Goal: Use online tool/utility: Utilize a website feature to perform a specific function

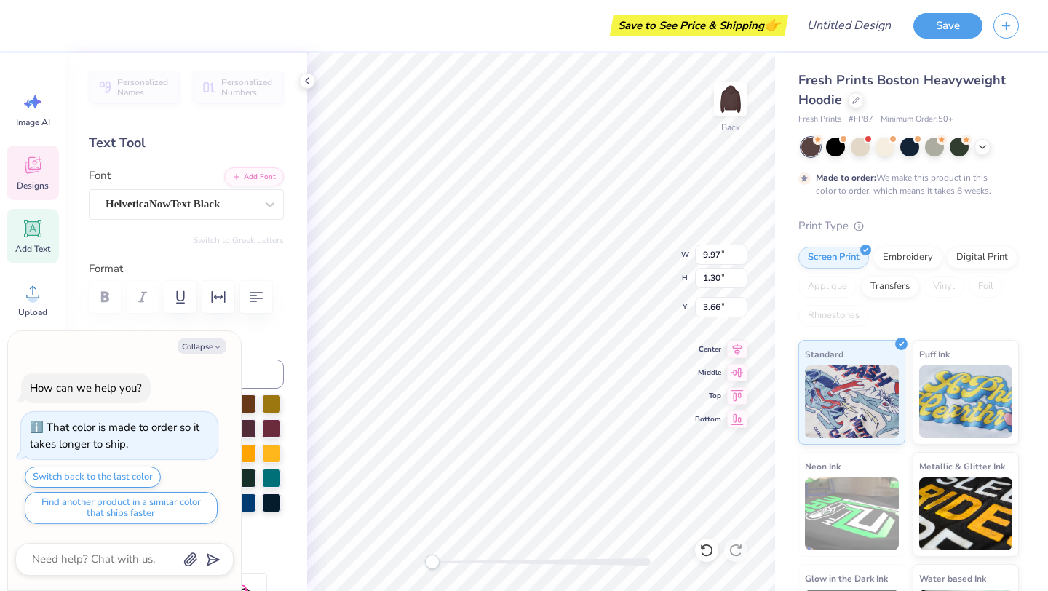
type textarea "x"
type textarea "ALPHA"
type textarea "x"
type textarea "ALPHA"
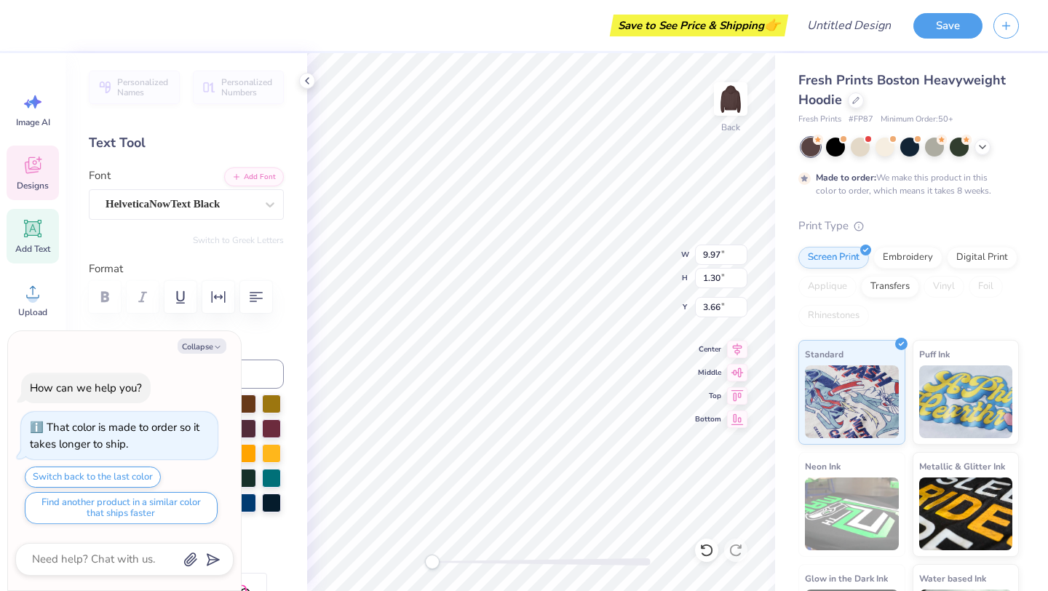
type textarea "x"
type textarea "ALPH"
type textarea "x"
type textarea "ALP"
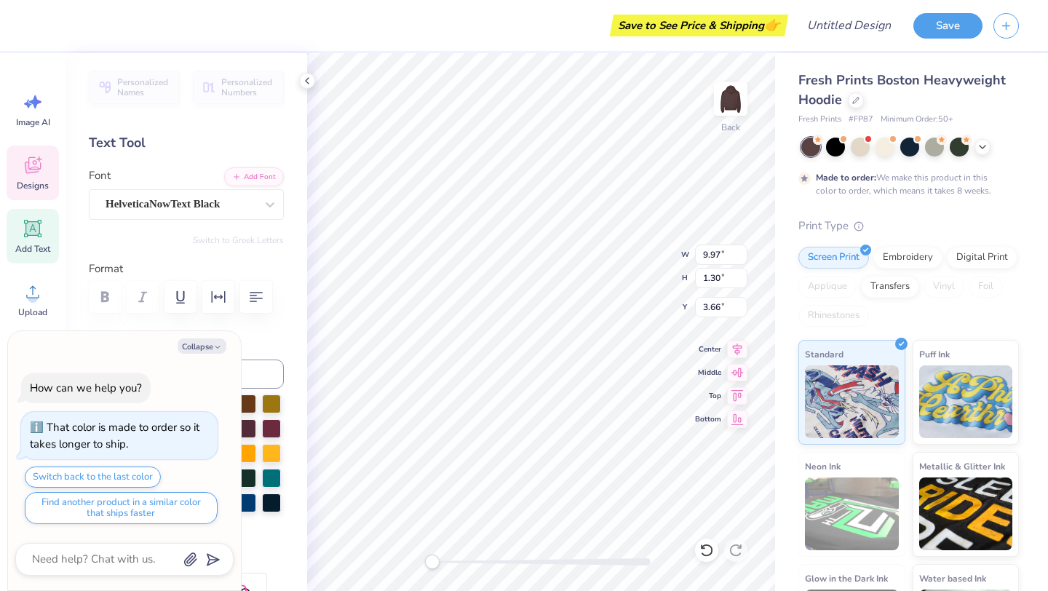
type textarea "x"
type textarea "ALPh"
type textarea "x"
type textarea "ALPha"
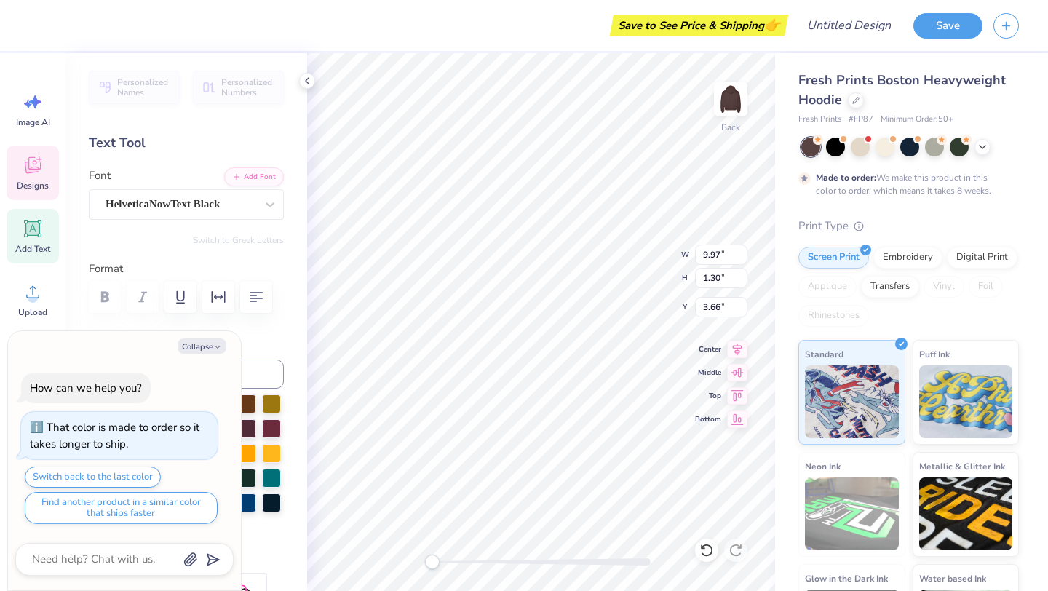
type textarea "x"
type textarea "ALP"
type textarea "x"
type textarea "AL"
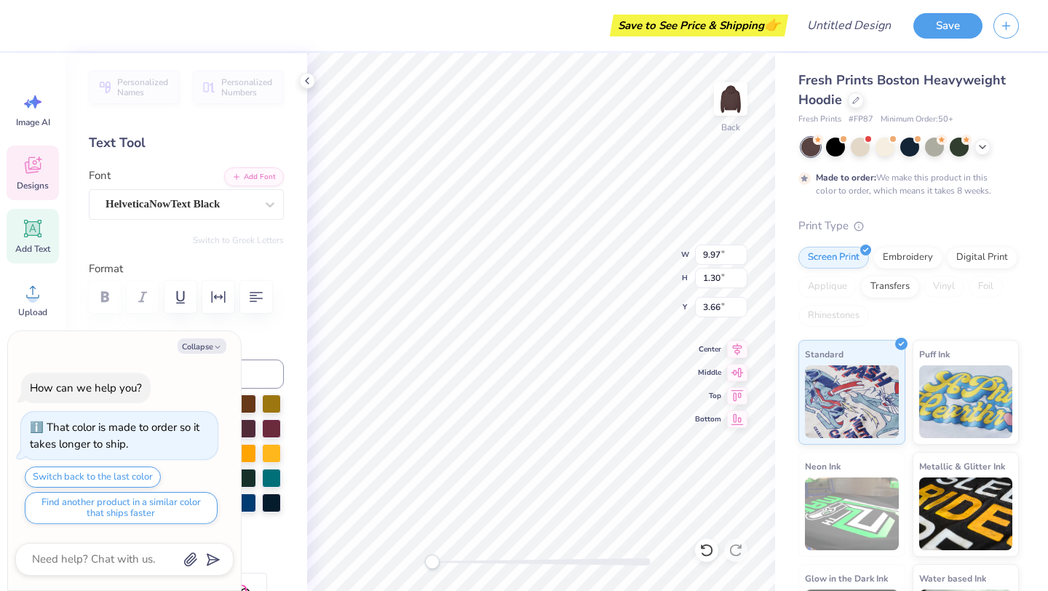
type textarea "x"
type textarea "ALP"
type textarea "x"
type textarea "ALPH"
type textarea "x"
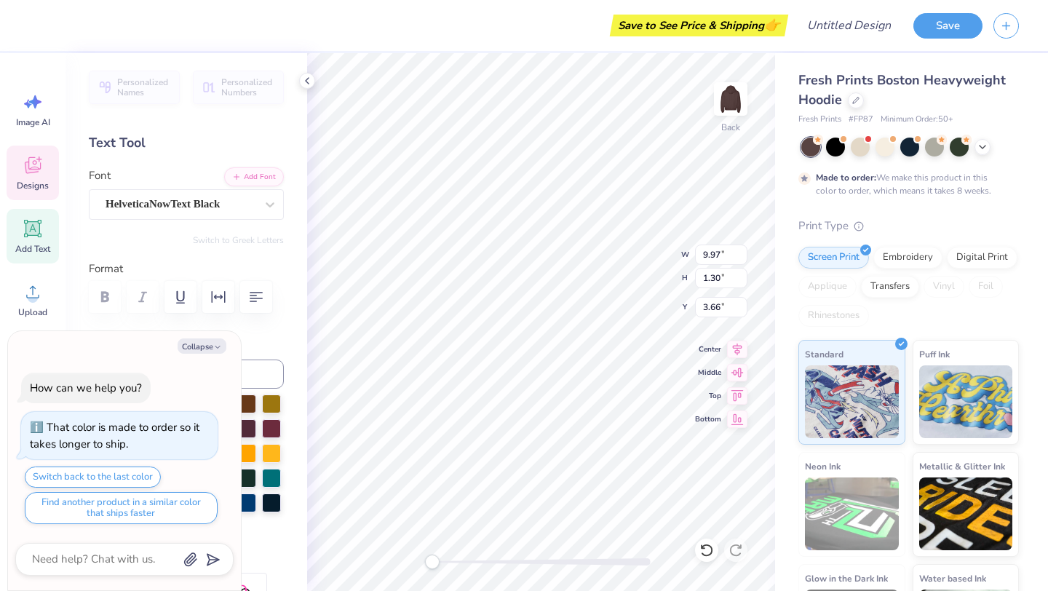
type textarea "ALPHA"
type textarea "x"
type textarea "ALPHA"
type textarea "x"
type textarea "ALPHA SI"
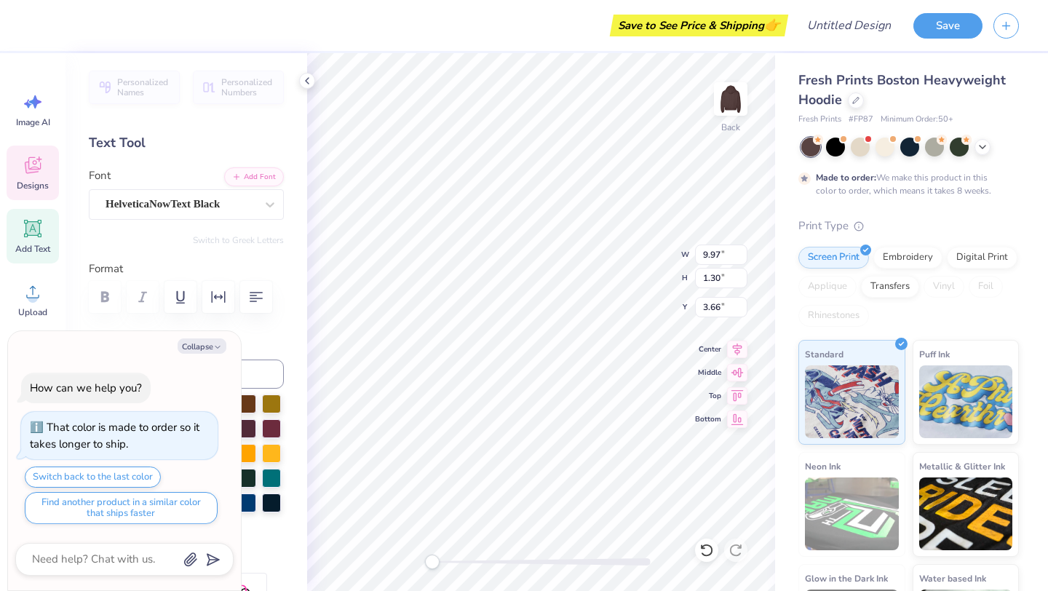
type textarea "x"
type textarea "ALPHA SIG"
type textarea "x"
type textarea "ALPHA SIGM"
type textarea "x"
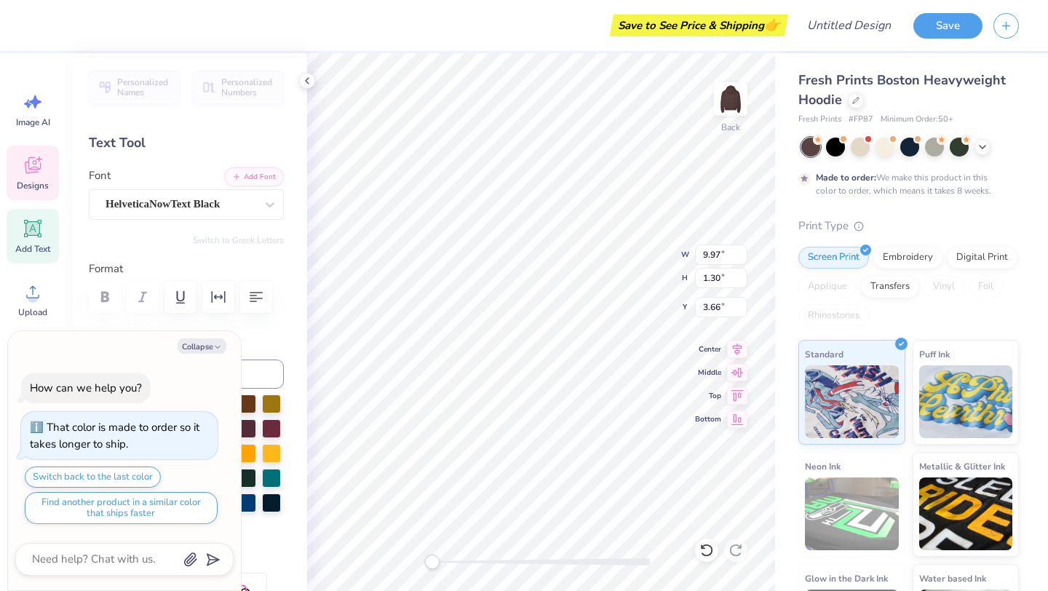
type textarea "ALPHA SIGMA"
type textarea "x"
type textarea "ALPHA SIGMA"
type textarea "x"
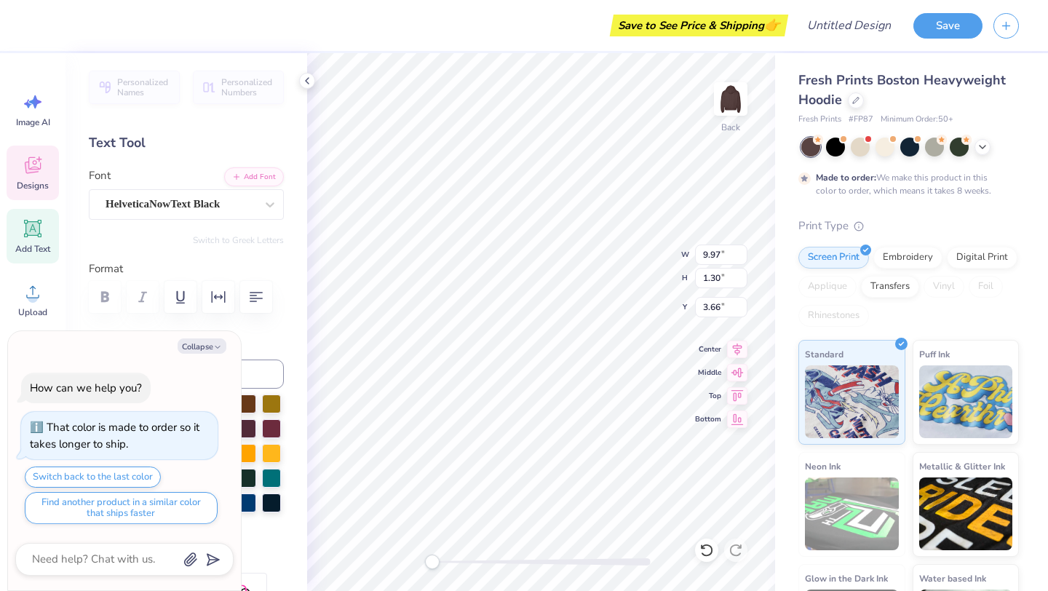
type textarea "ALPHA SIGMA A"
type textarea "x"
type textarea "ALPHA SIGMA AL"
type textarea "x"
type textarea "ALPHA SIGMA ALP"
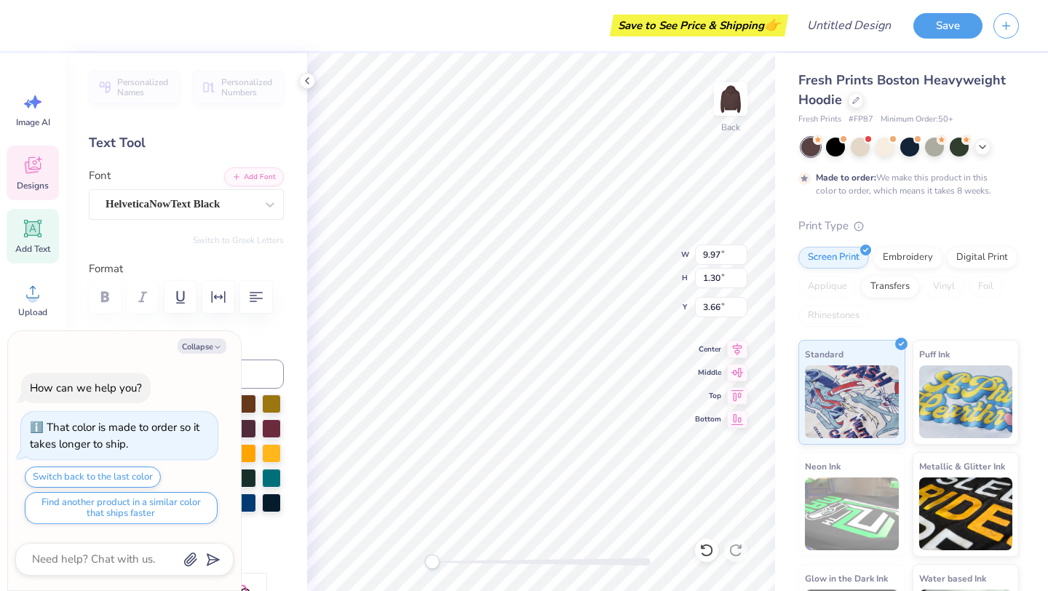
type textarea "x"
type textarea "ALPHA SIGMA ALPH"
type textarea "x"
type textarea "ALPHA SIGMA ALPHA"
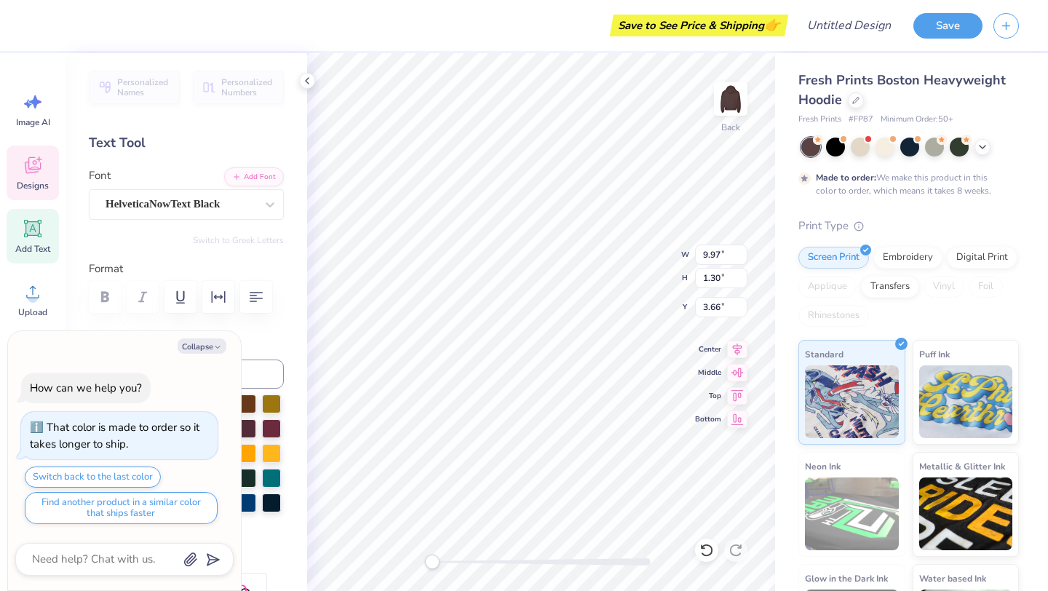
type textarea "x"
type input "10.00"
type input "1.25"
type input "5.19"
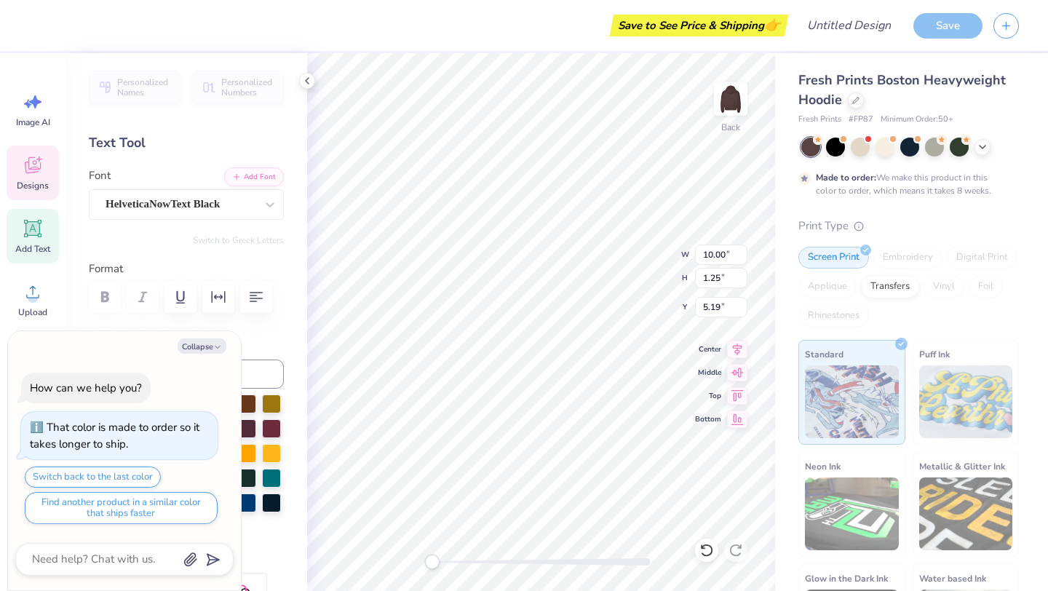
type textarea "x"
click at [719, 130] on div "Back" at bounding box center [730, 108] width 33 height 52
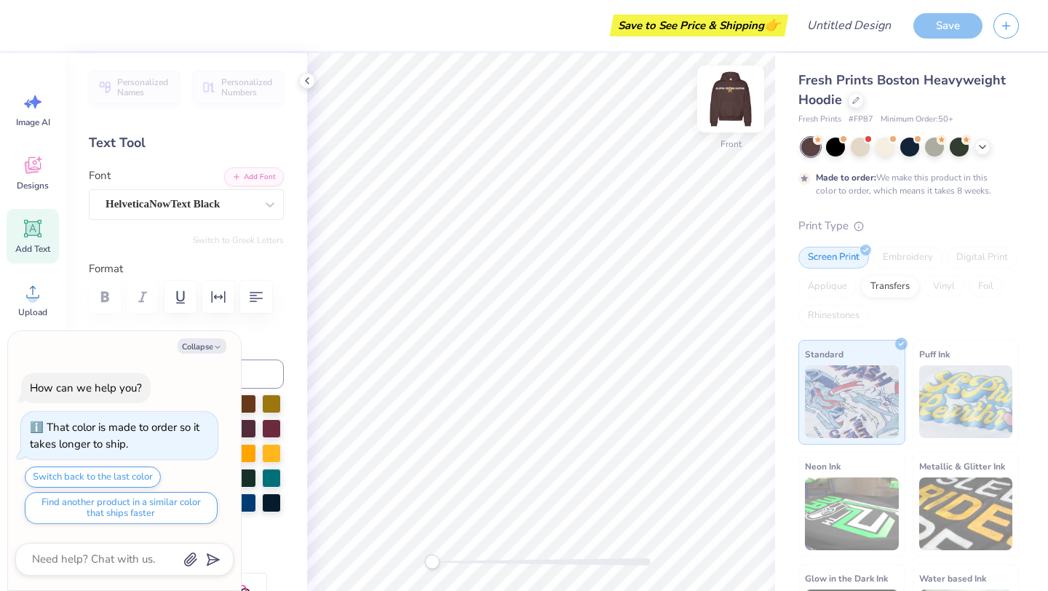
click at [726, 104] on img at bounding box center [731, 99] width 58 height 58
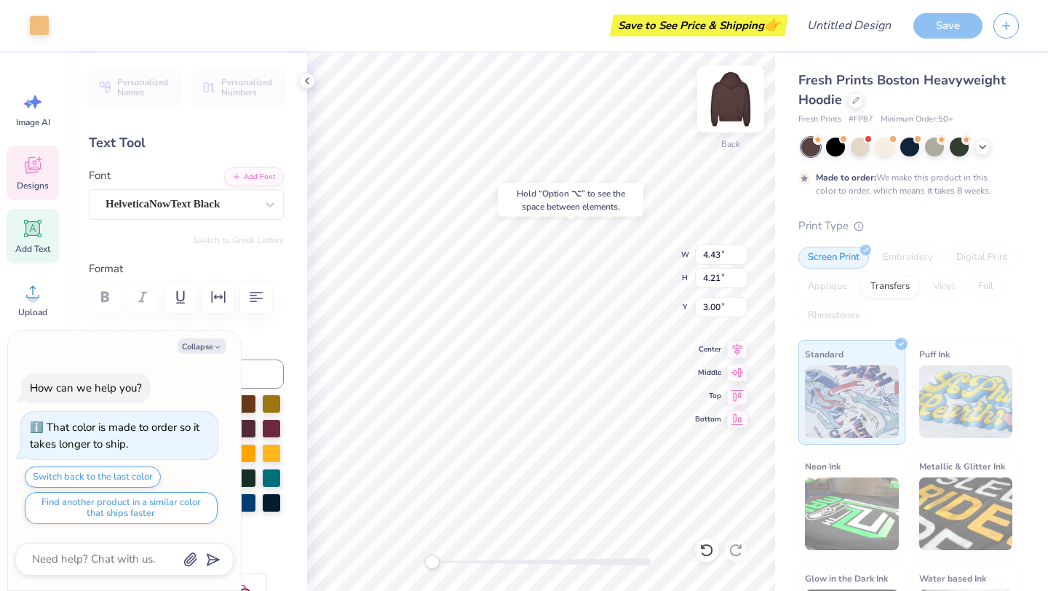
type textarea "x"
type input "4.35"
type input "4.11"
type input "3.11"
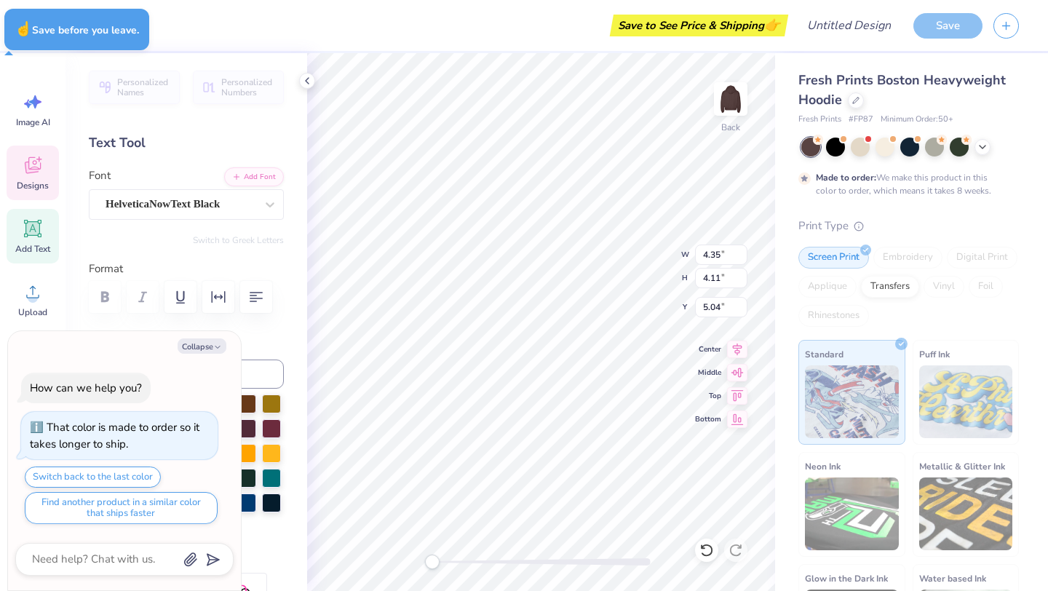
type textarea "x"
